Goal: Check status: Check status

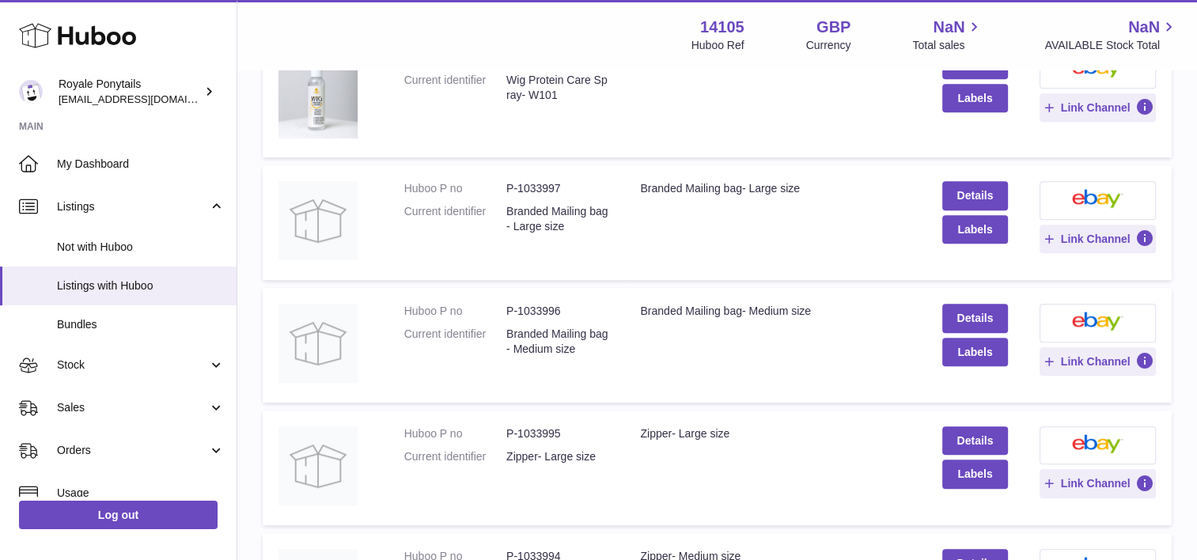
scroll to position [892, 0]
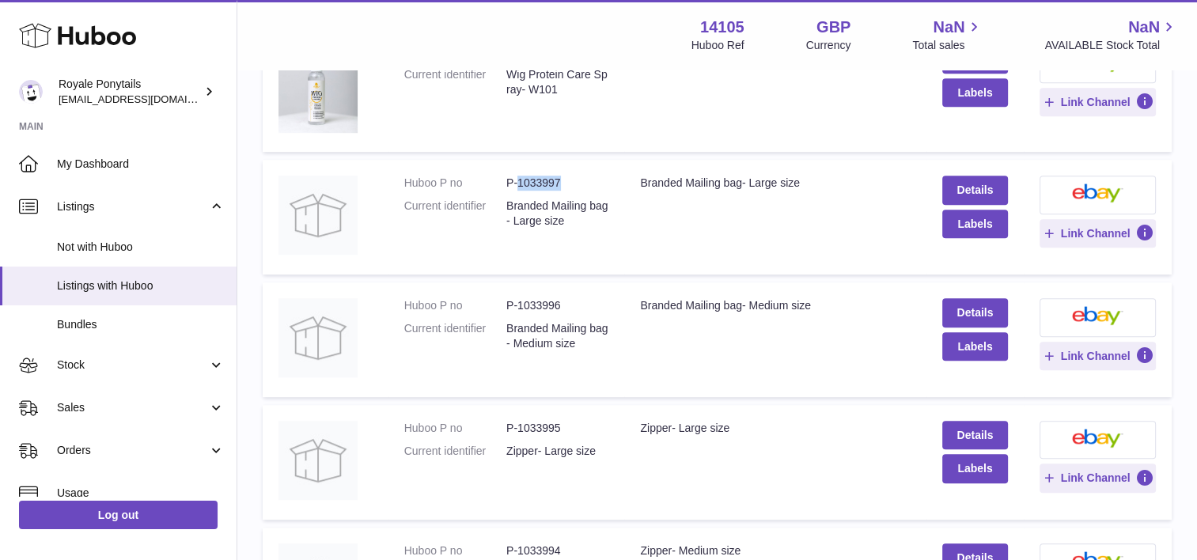
drag, startPoint x: 570, startPoint y: 186, endPoint x: 520, endPoint y: 184, distance: 50.7
click at [520, 184] on dd "P-1033997" at bounding box center [557, 183] width 102 height 15
copy dd "1033997"
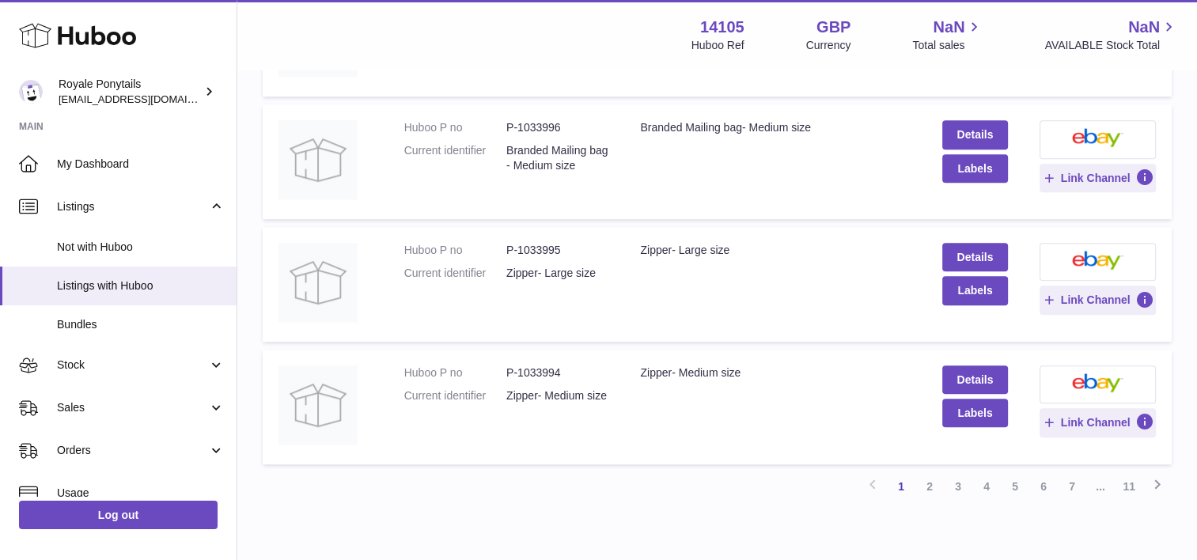
scroll to position [1070, 0]
drag, startPoint x: 568, startPoint y: 250, endPoint x: 519, endPoint y: 246, distance: 49.2
click at [519, 246] on dd "P-1033995" at bounding box center [557, 250] width 102 height 15
copy dd "1033995"
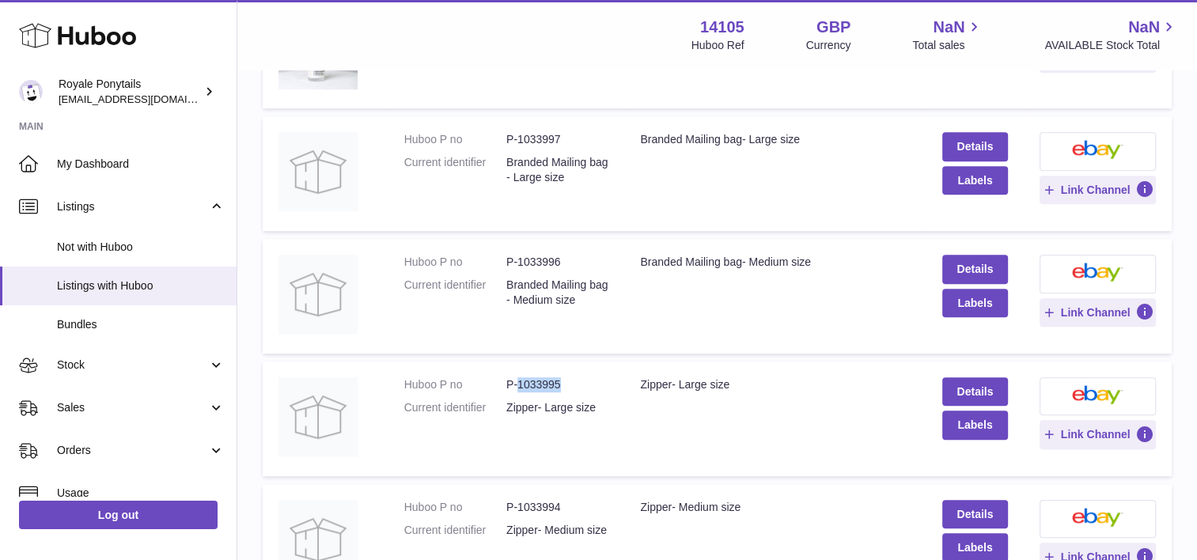
scroll to position [932, 0]
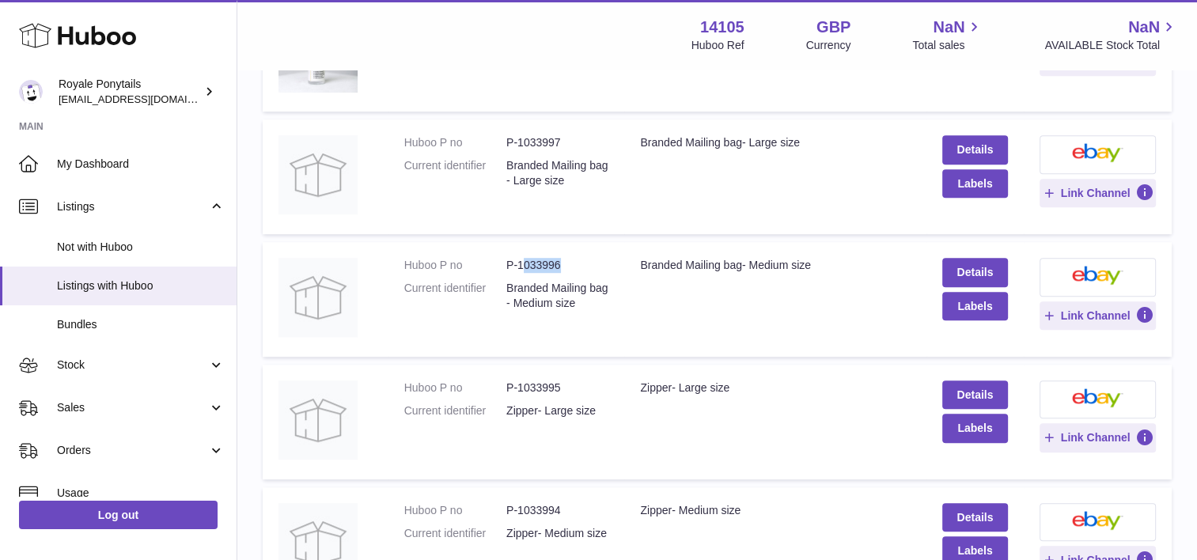
drag, startPoint x: 566, startPoint y: 259, endPoint x: 521, endPoint y: 266, distance: 45.6
click at [521, 266] on dd "P-1033996" at bounding box center [557, 265] width 102 height 15
drag, startPoint x: 521, startPoint y: 266, endPoint x: 544, endPoint y: 267, distance: 23.0
click at [544, 267] on dd "P-1033996" at bounding box center [557, 265] width 102 height 15
drag, startPoint x: 544, startPoint y: 267, endPoint x: 519, endPoint y: 263, distance: 25.6
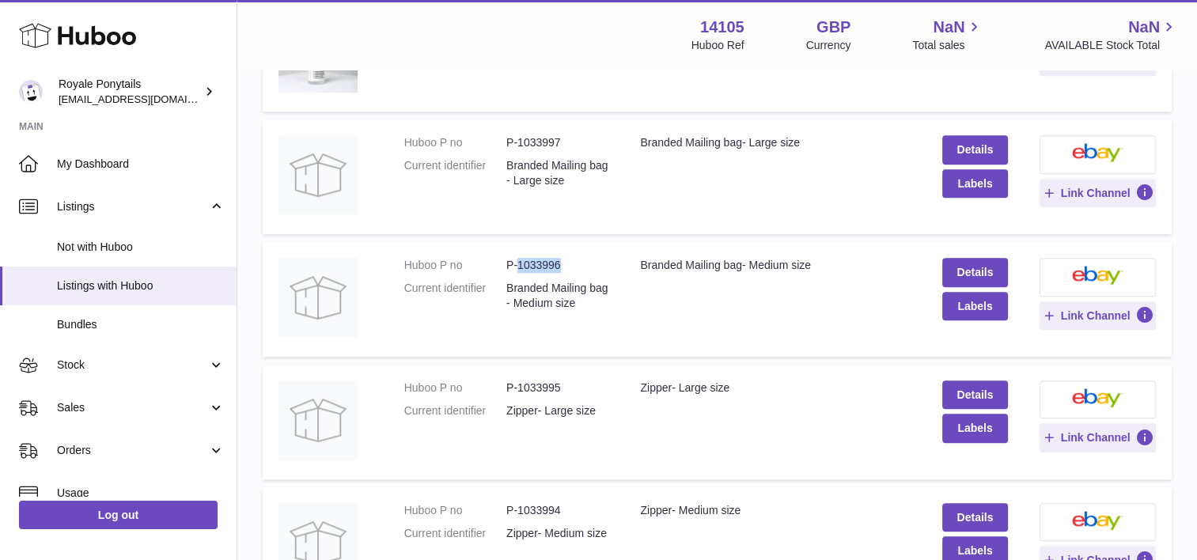
click at [519, 263] on dd "P-1033996" at bounding box center [557, 265] width 102 height 15
copy dd "1033996"
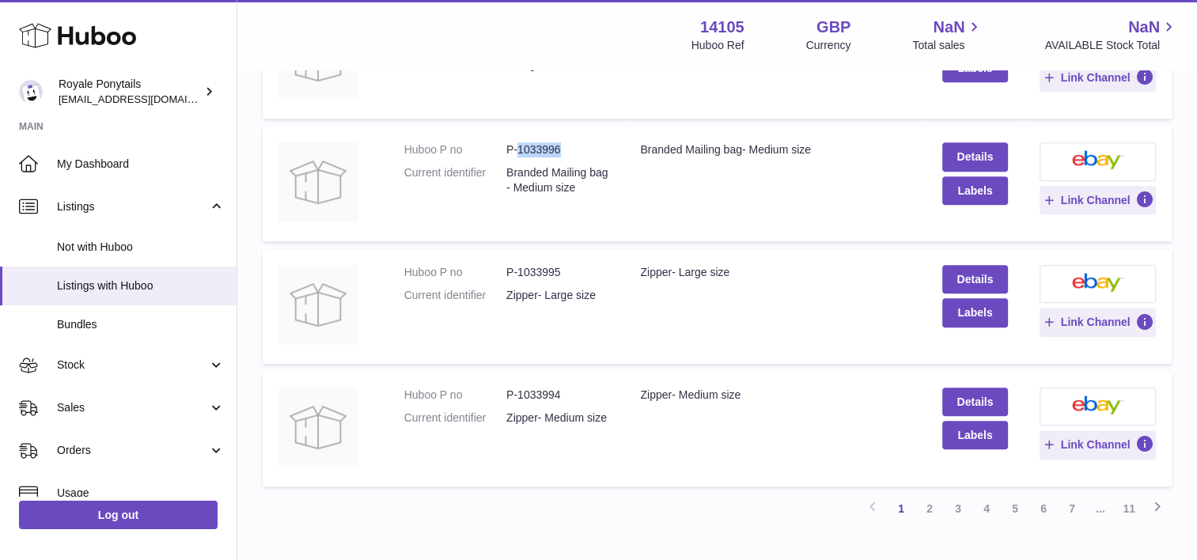
scroll to position [1055, 0]
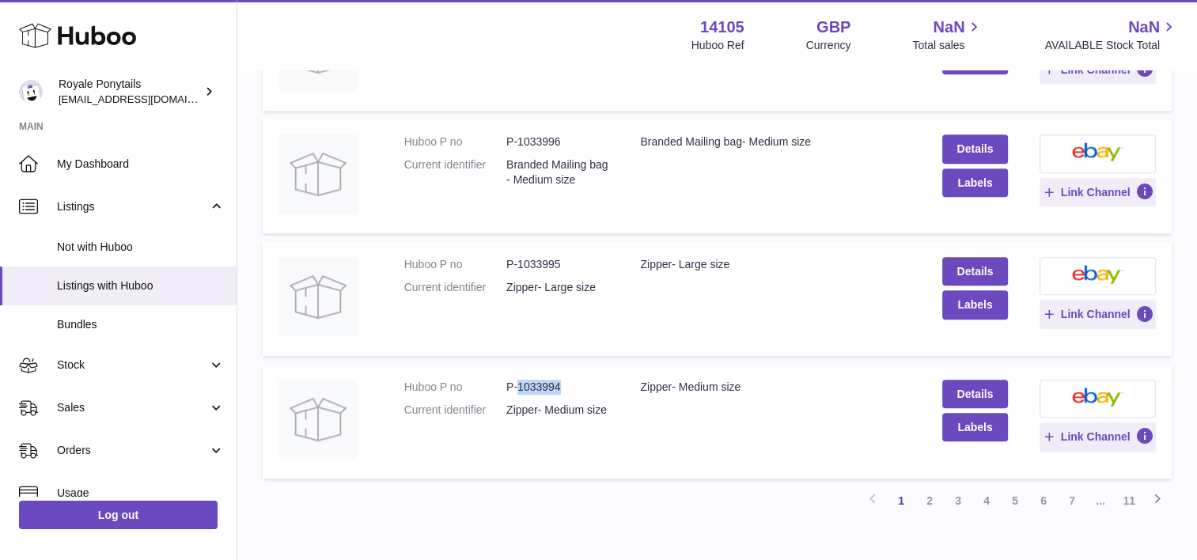
drag, startPoint x: 544, startPoint y: 386, endPoint x: 518, endPoint y: 383, distance: 26.3
click at [518, 383] on dd "P-1033994" at bounding box center [557, 387] width 102 height 15
copy dd "1033994"
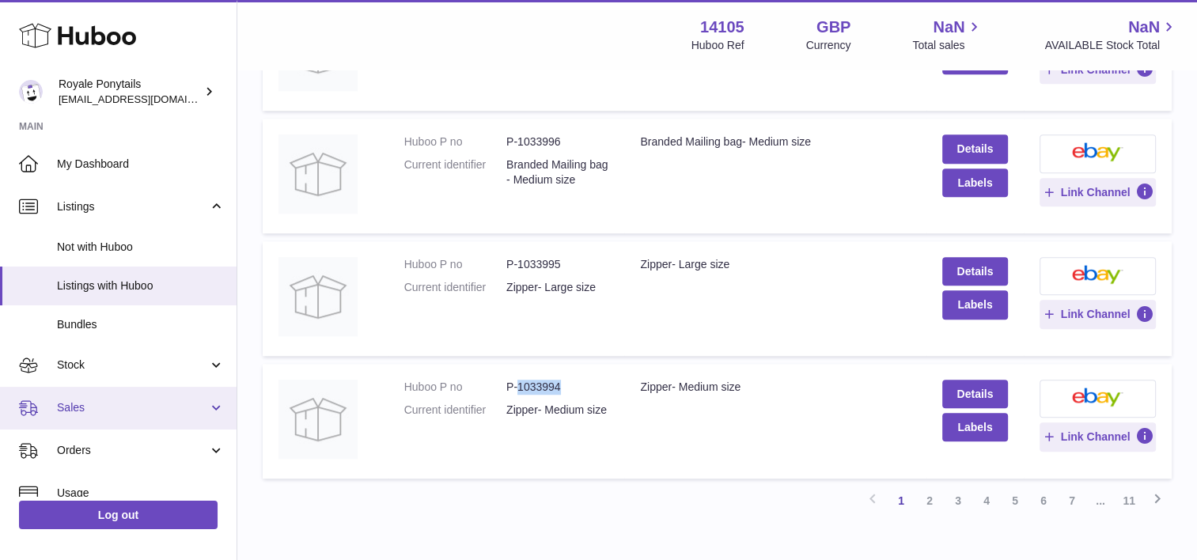
click at [104, 387] on link "Sales" at bounding box center [118, 408] width 237 height 43
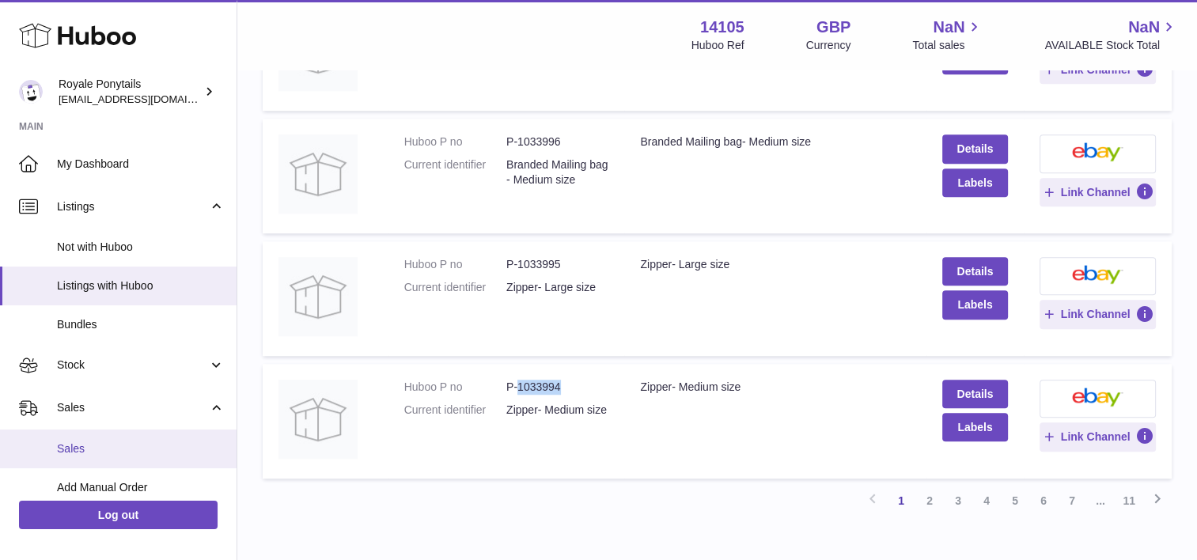
click at [74, 448] on span "Sales" at bounding box center [141, 448] width 168 height 15
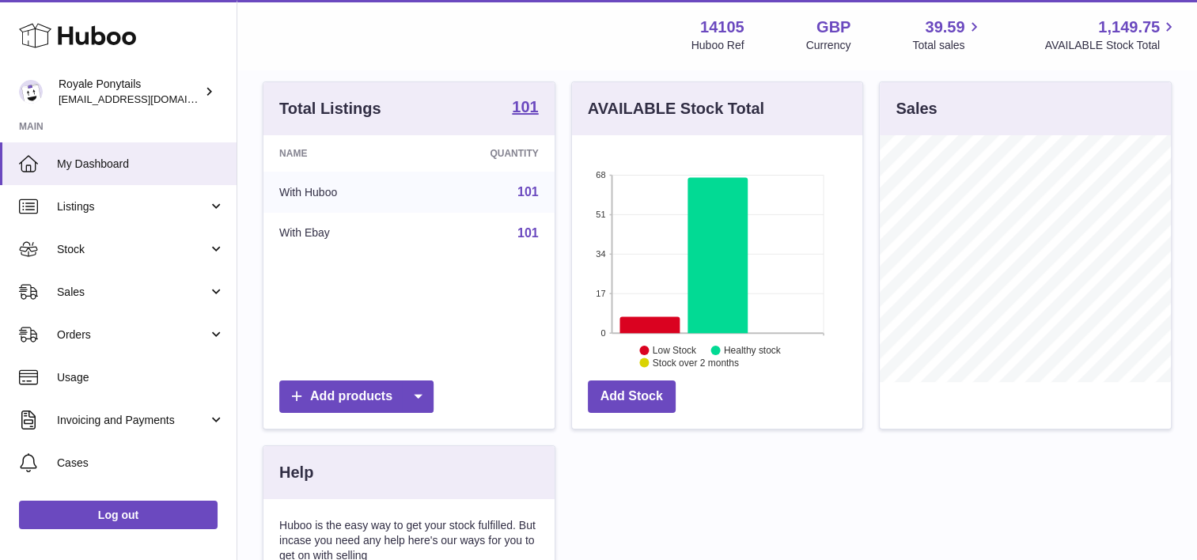
scroll to position [157, 0]
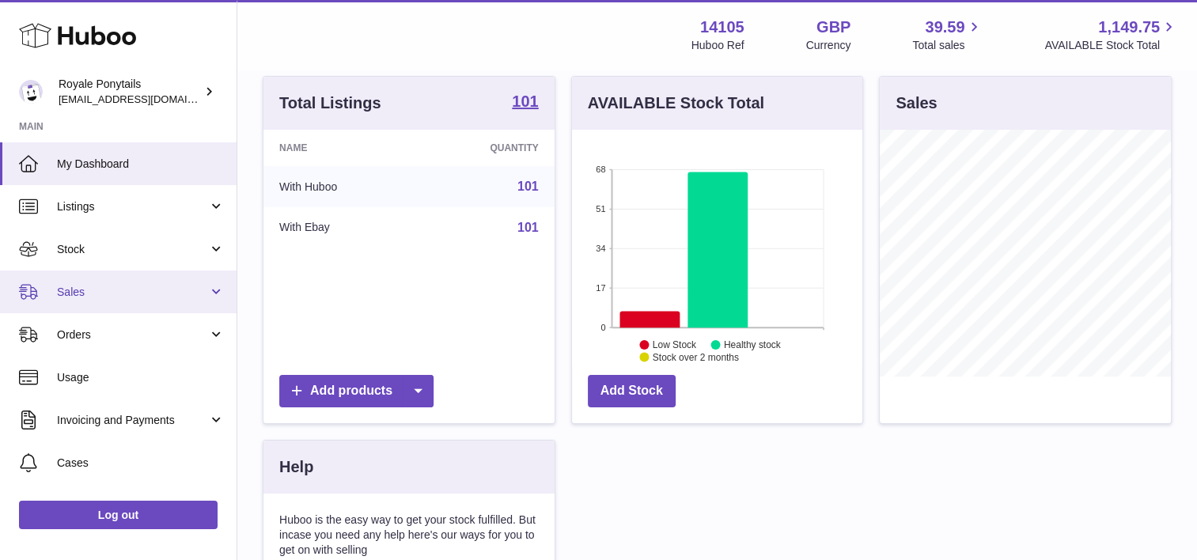
click at [84, 294] on span "Sales" at bounding box center [132, 292] width 151 height 15
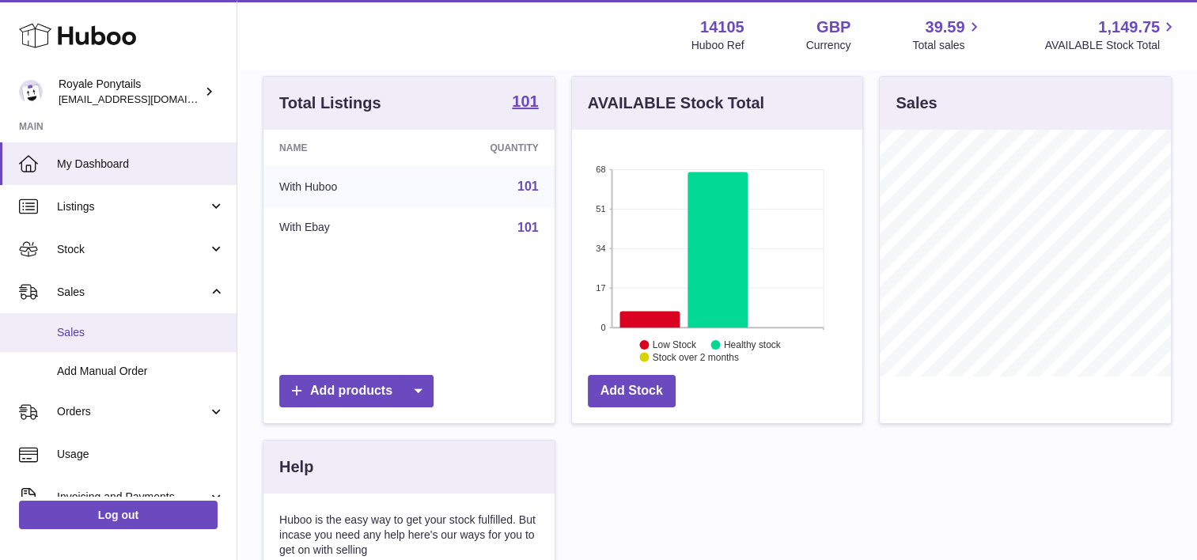
click at [70, 326] on span "Sales" at bounding box center [141, 332] width 168 height 15
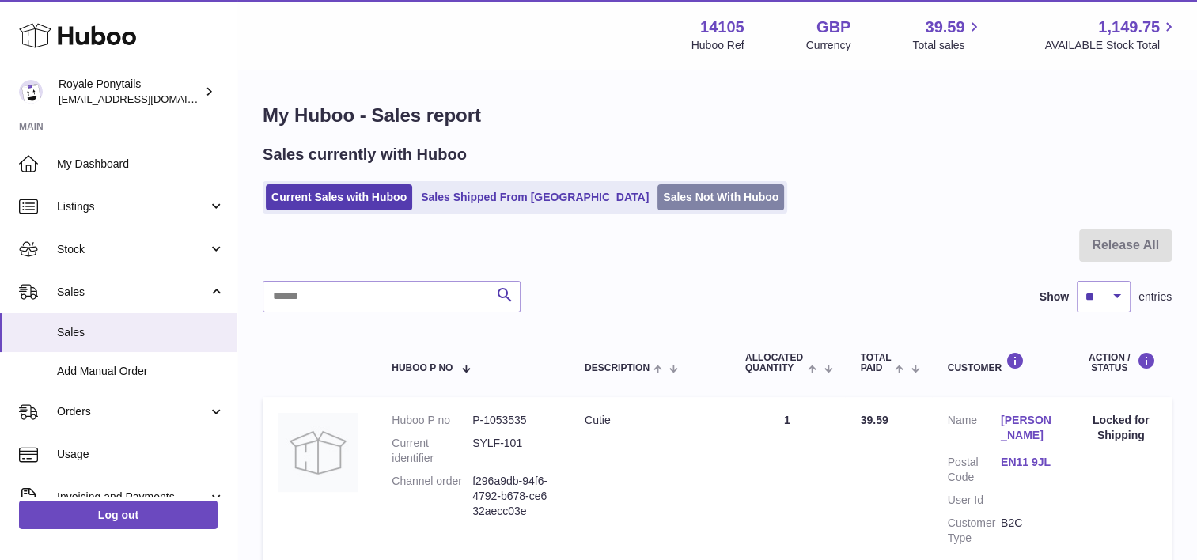
click at [657, 190] on link "Sales Not With Huboo" at bounding box center [720, 197] width 127 height 26
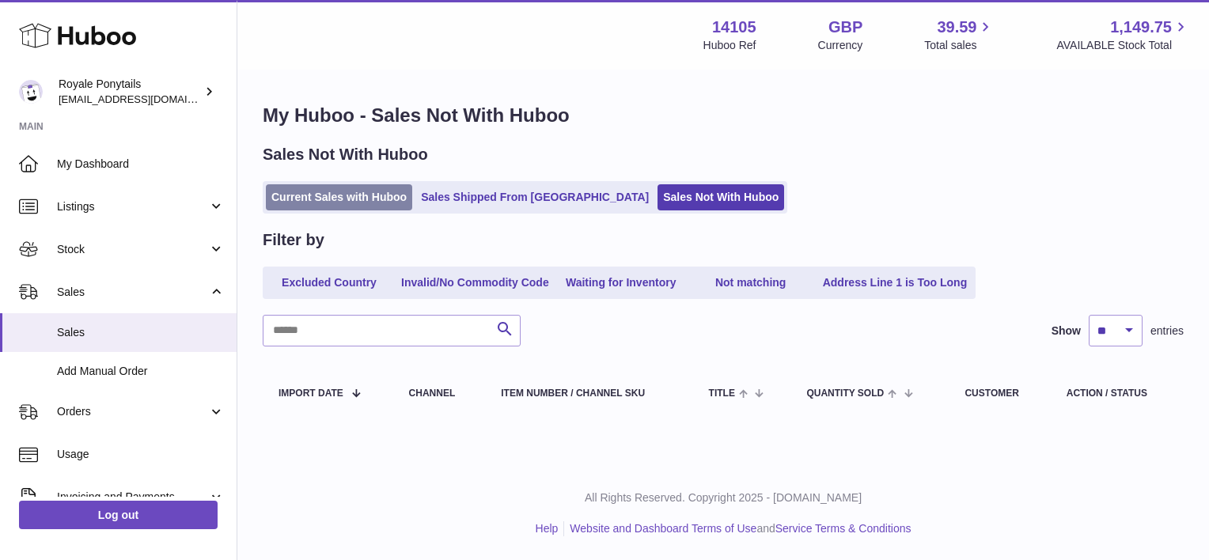
click at [332, 206] on link "Current Sales with Huboo" at bounding box center [339, 197] width 146 height 26
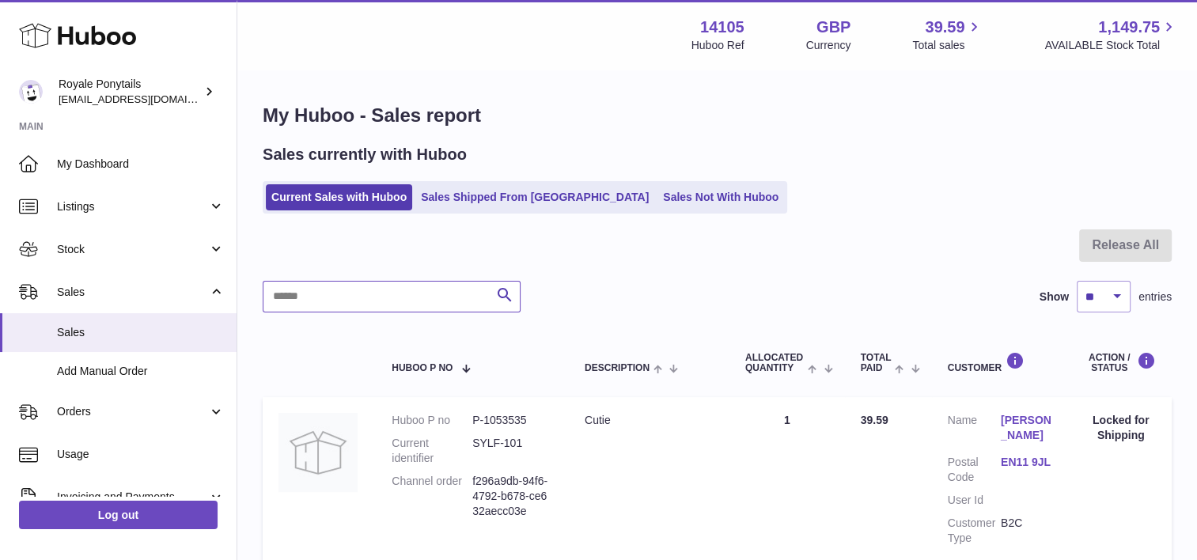
click at [319, 293] on input "text" at bounding box center [392, 297] width 258 height 32
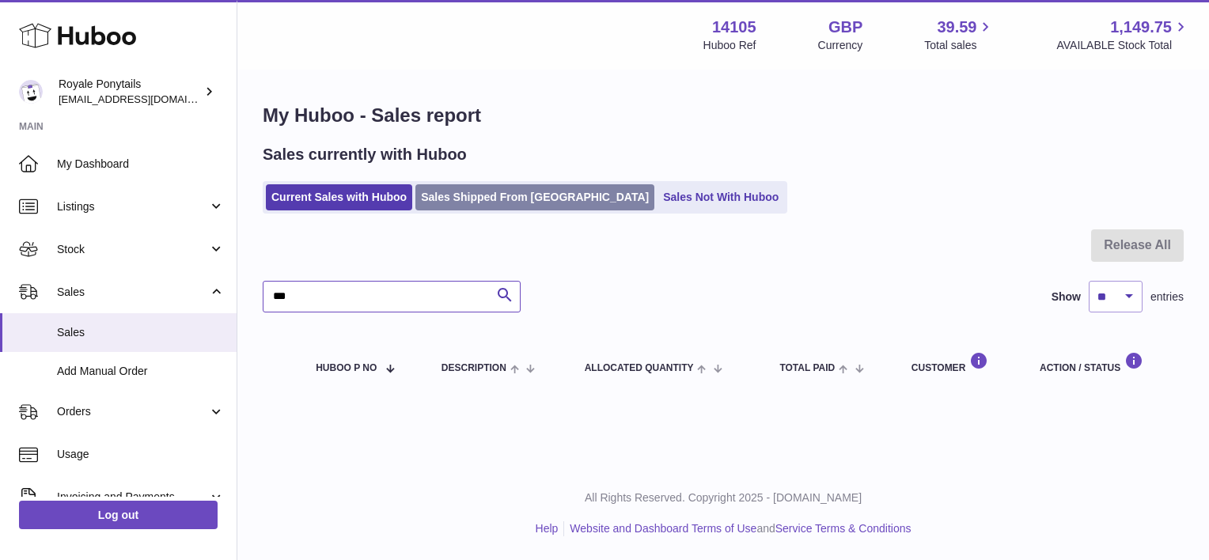
type input "***"
click at [477, 196] on link "Sales Shipped From Huboo" at bounding box center [534, 197] width 239 height 26
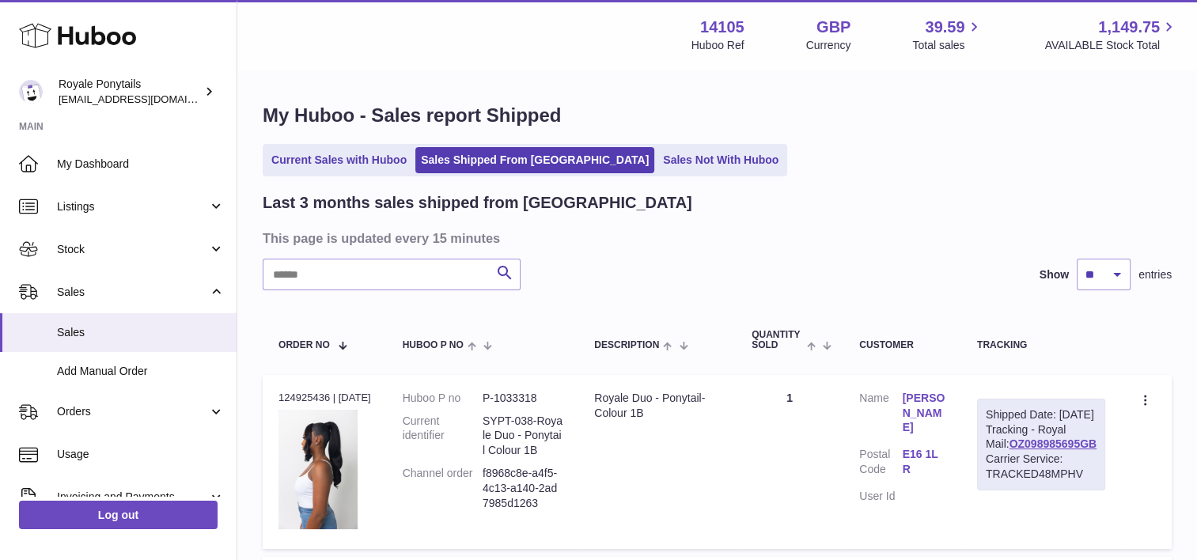
drag, startPoint x: 351, startPoint y: 253, endPoint x: 352, endPoint y: 270, distance: 16.6
click at [352, 270] on input "text" at bounding box center [392, 275] width 258 height 32
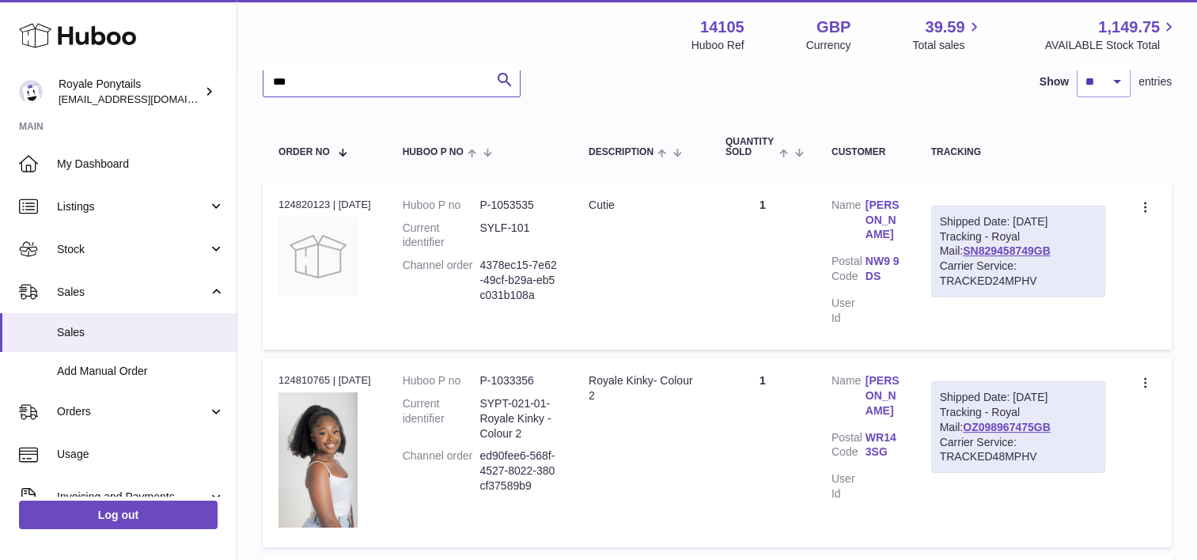
scroll to position [195, 0]
type input "***"
click at [747, 274] on td "Quantity 1" at bounding box center [763, 264] width 106 height 168
